Goal: Information Seeking & Learning: Learn about a topic

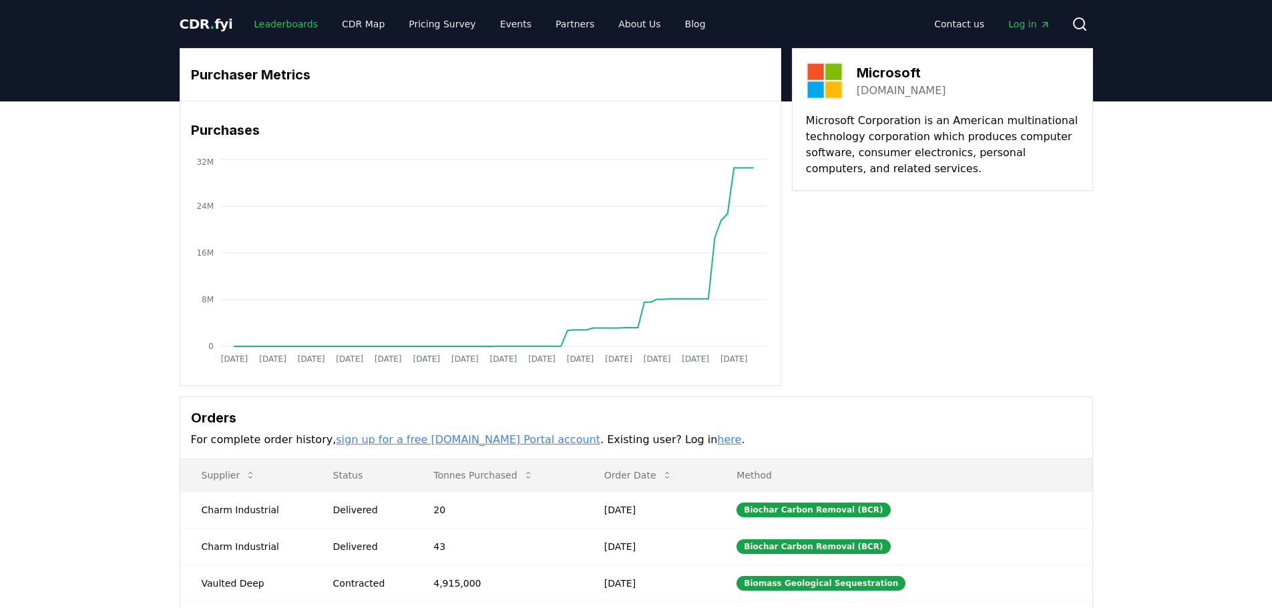
click at [267, 23] on link "Leaderboards" at bounding box center [285, 24] width 85 height 24
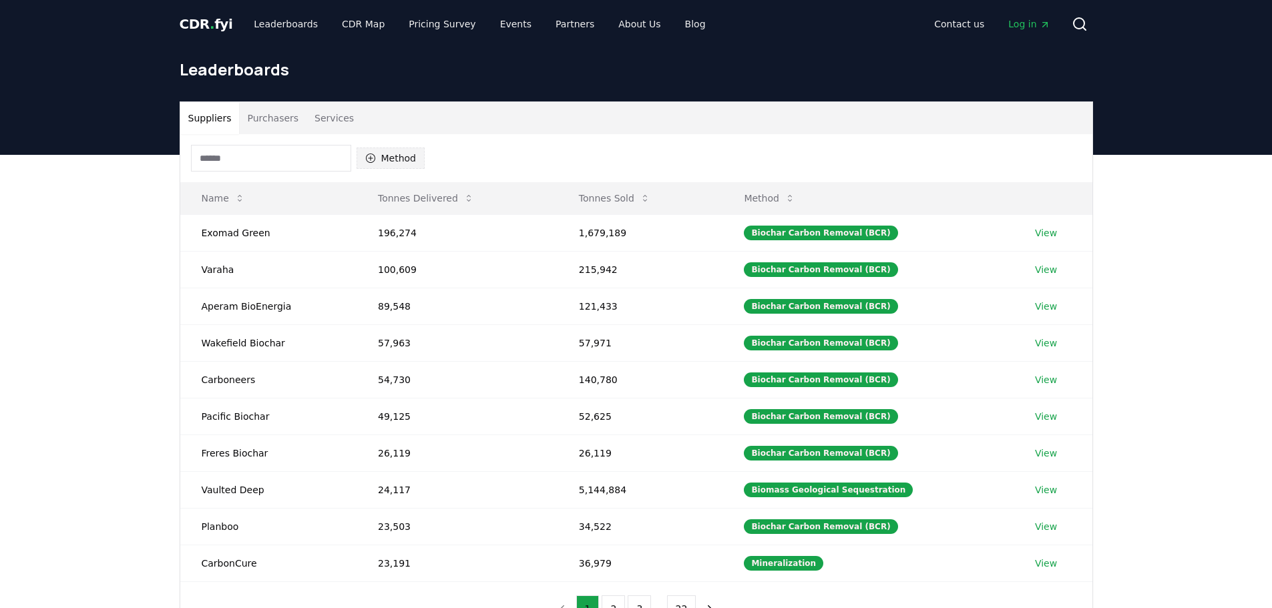
click at [413, 157] on button "Method" at bounding box center [390, 158] width 69 height 21
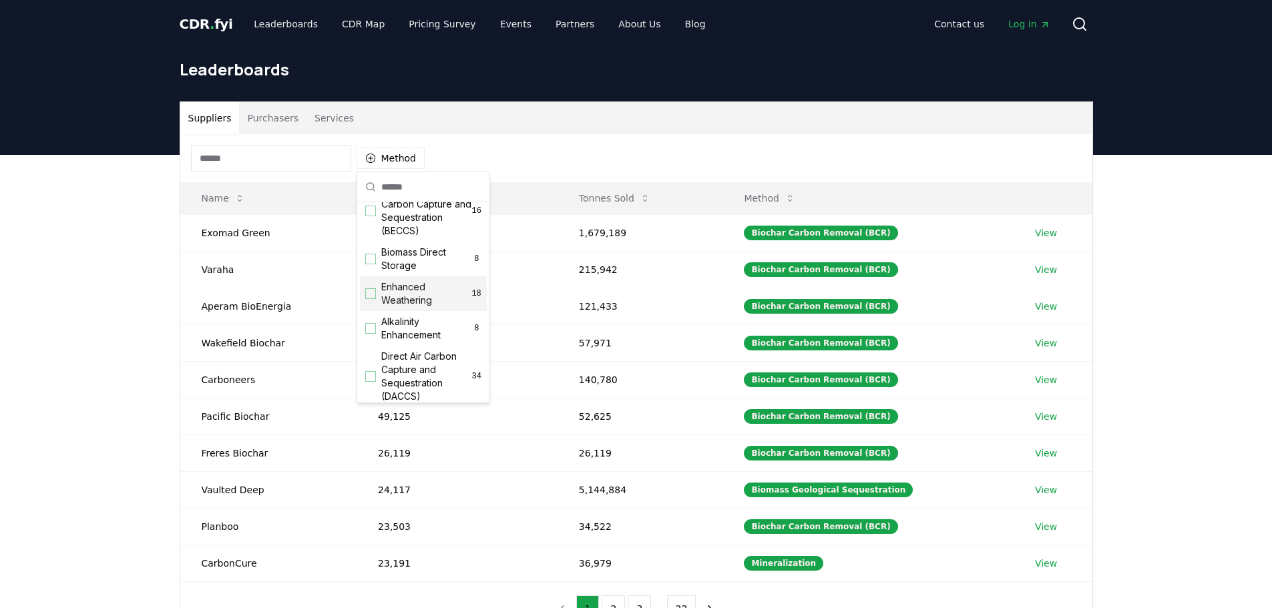
scroll to position [200, 0]
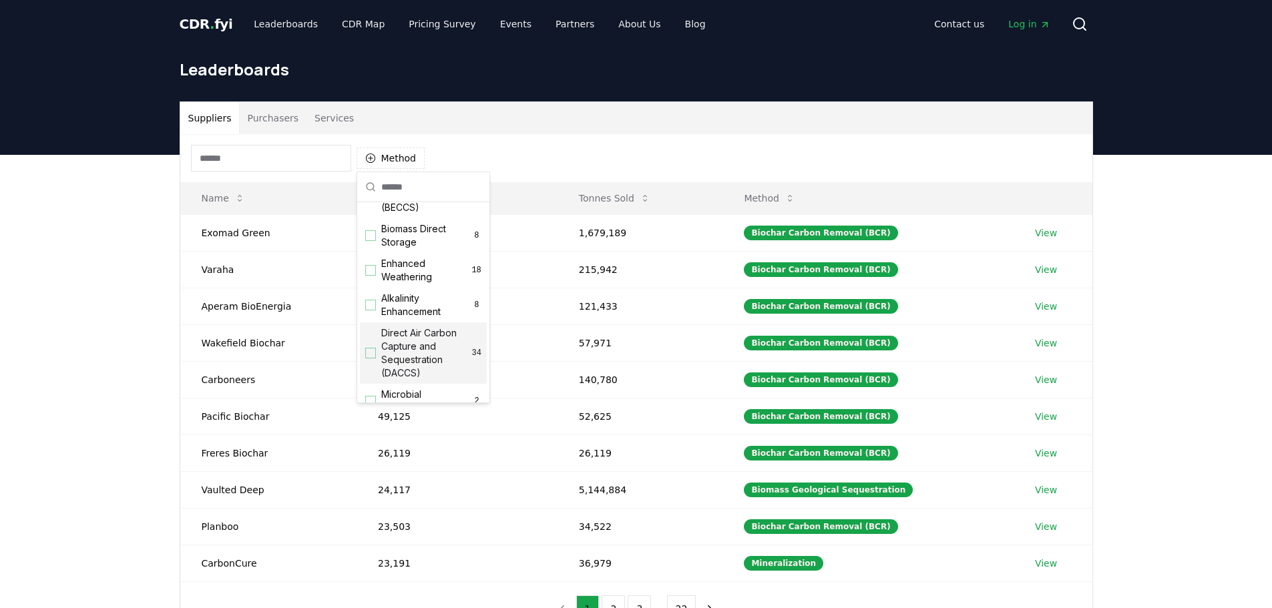
click at [372, 358] on div "Suggestions" at bounding box center [370, 353] width 11 height 11
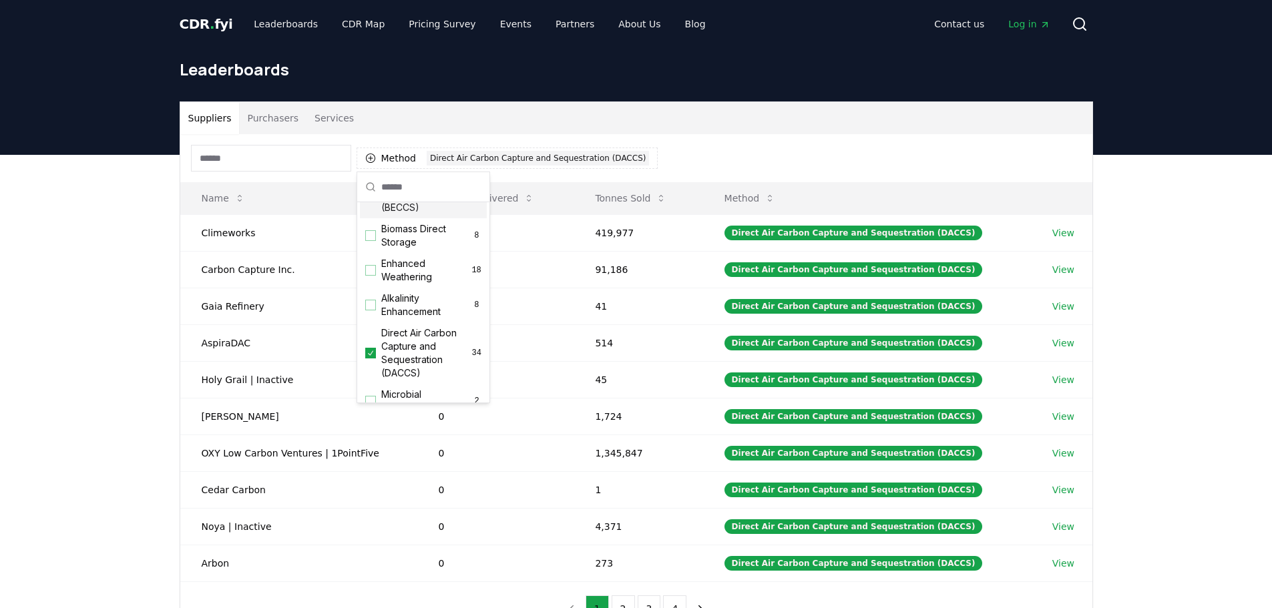
click at [543, 128] on div "Suppliers Purchasers Services" at bounding box center [636, 118] width 912 height 32
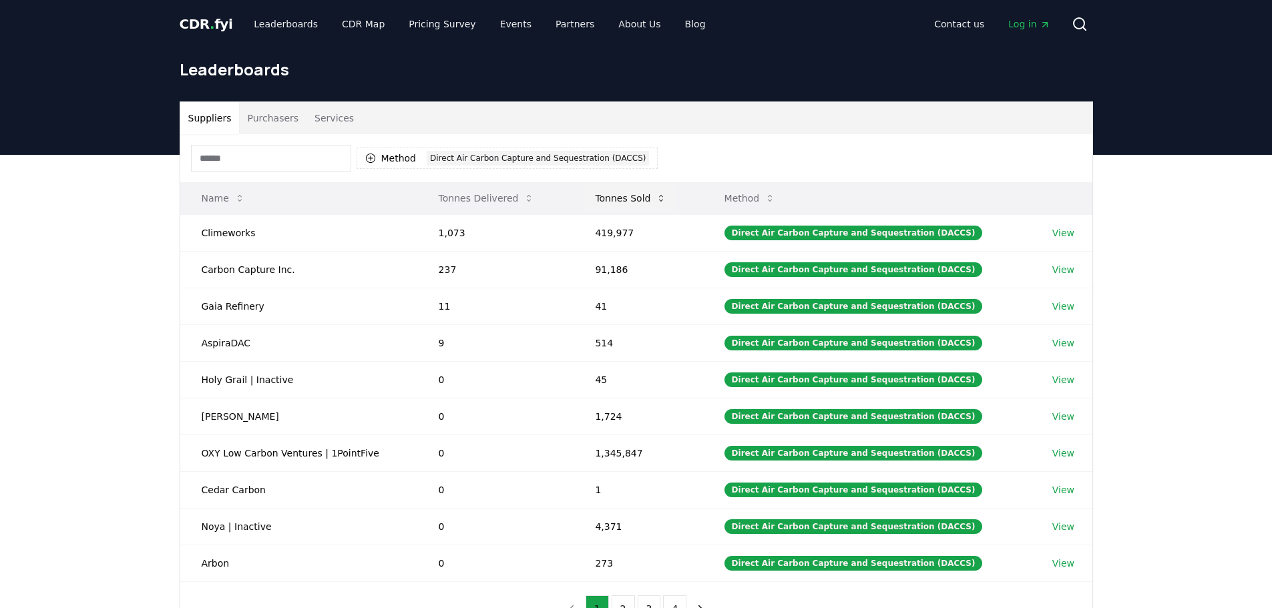
click at [638, 194] on button "Tonnes Sold" at bounding box center [630, 198] width 93 height 27
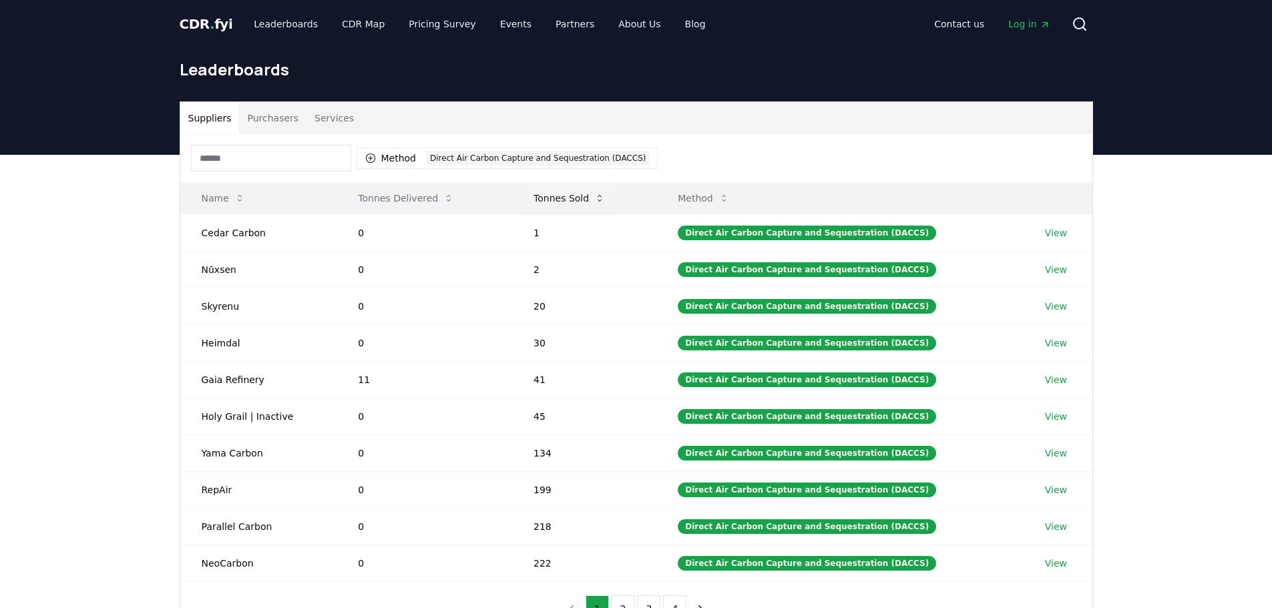
click at [574, 195] on button "Tonnes Sold" at bounding box center [569, 198] width 93 height 27
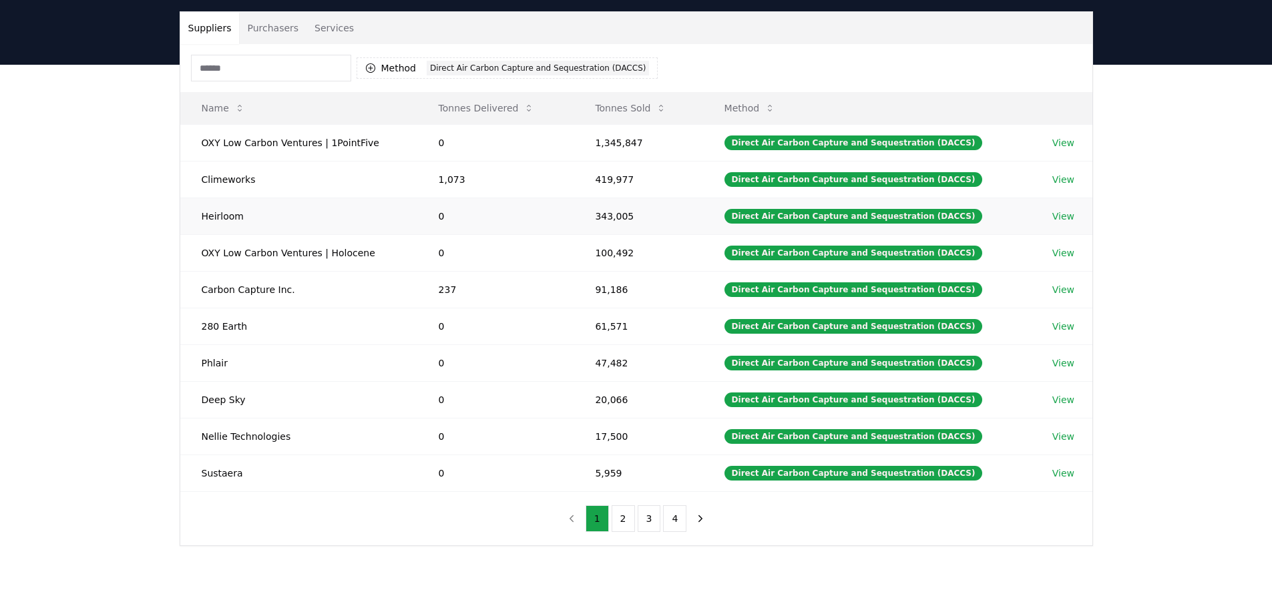
scroll to position [67, 0]
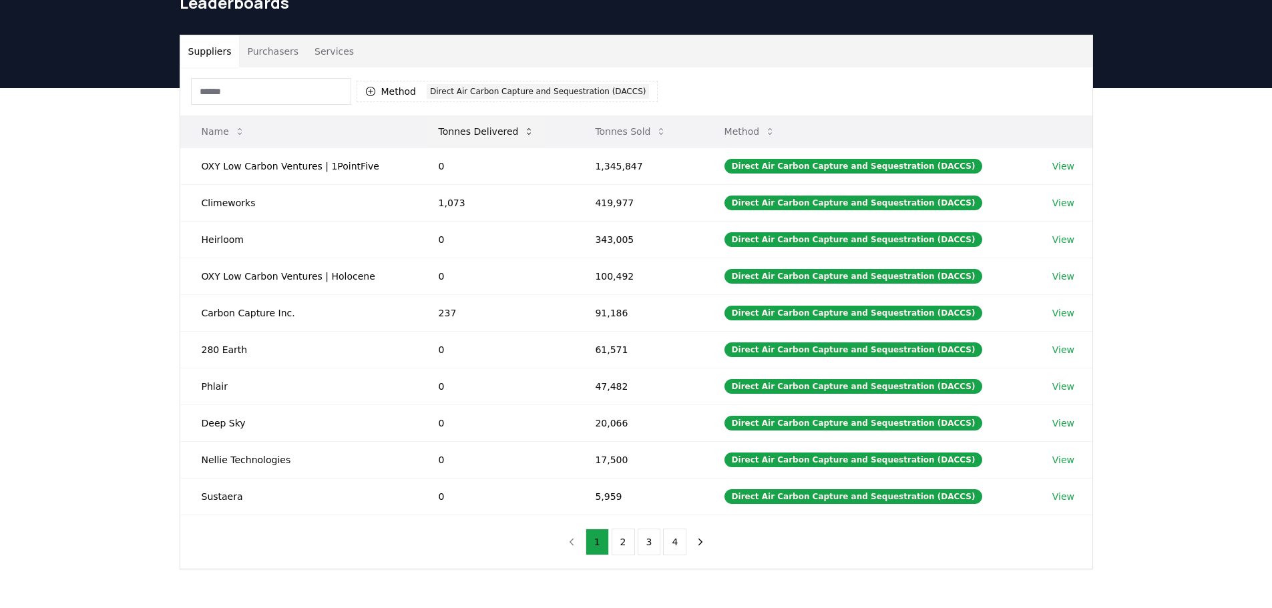
click at [477, 131] on button "Tonnes Delivered" at bounding box center [486, 131] width 117 height 27
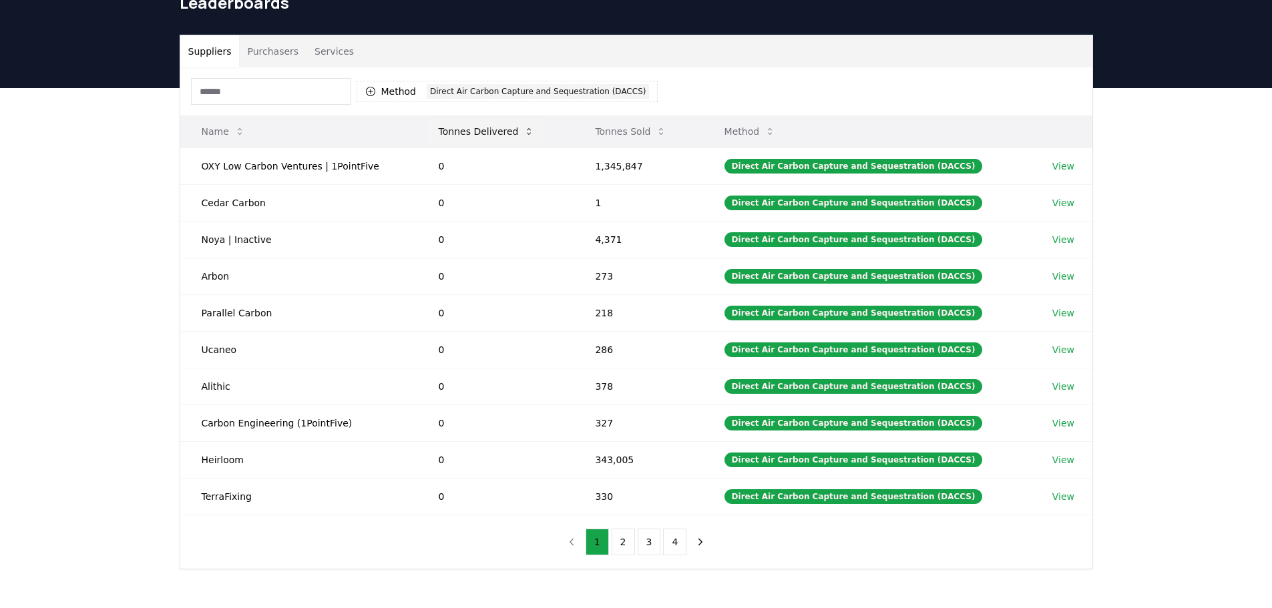
click at [477, 131] on button "Tonnes Delivered" at bounding box center [486, 131] width 117 height 27
